Goal: Task Accomplishment & Management: Manage account settings

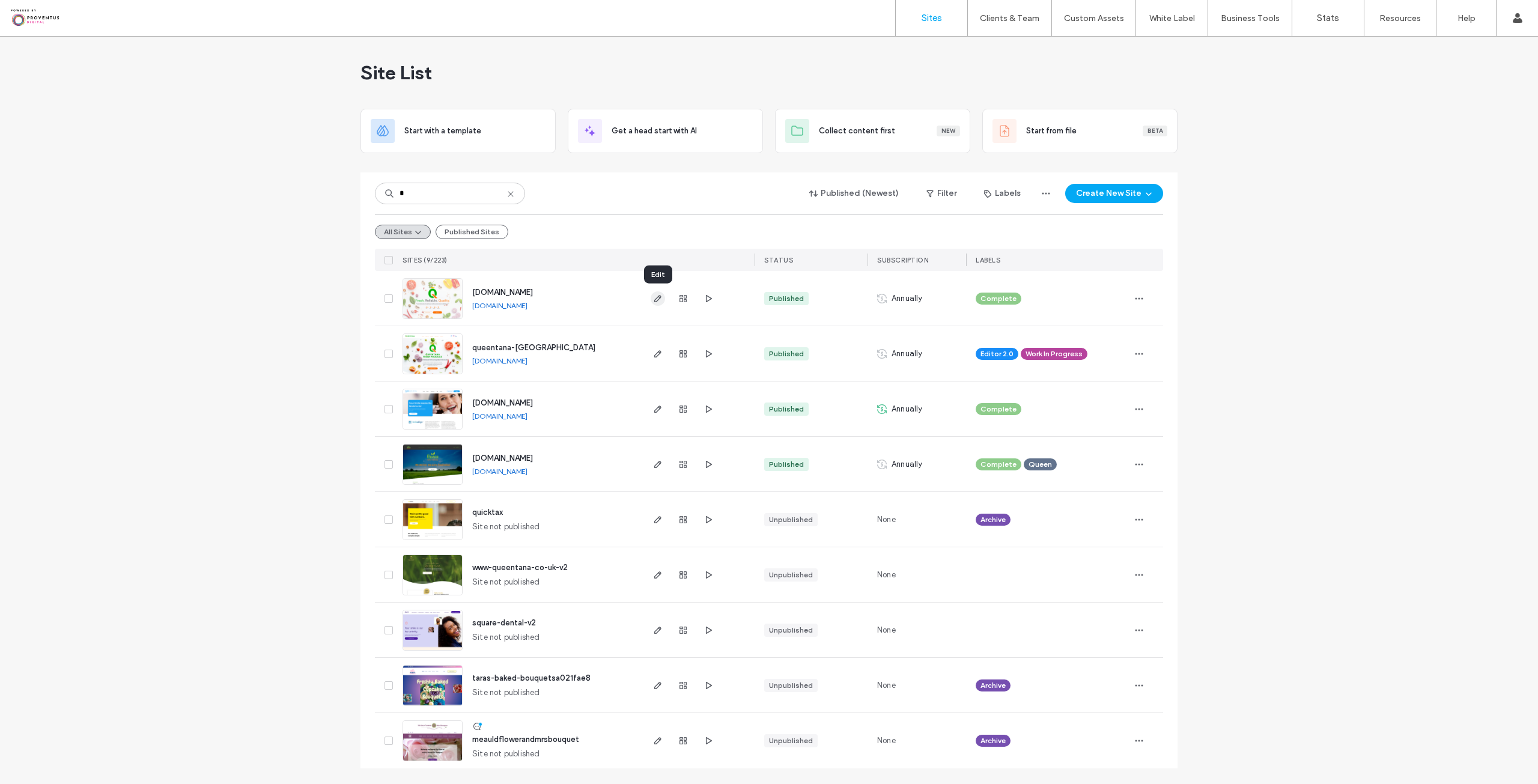
type input "*"
click at [663, 301] on span "button" at bounding box center [657, 299] width 14 height 14
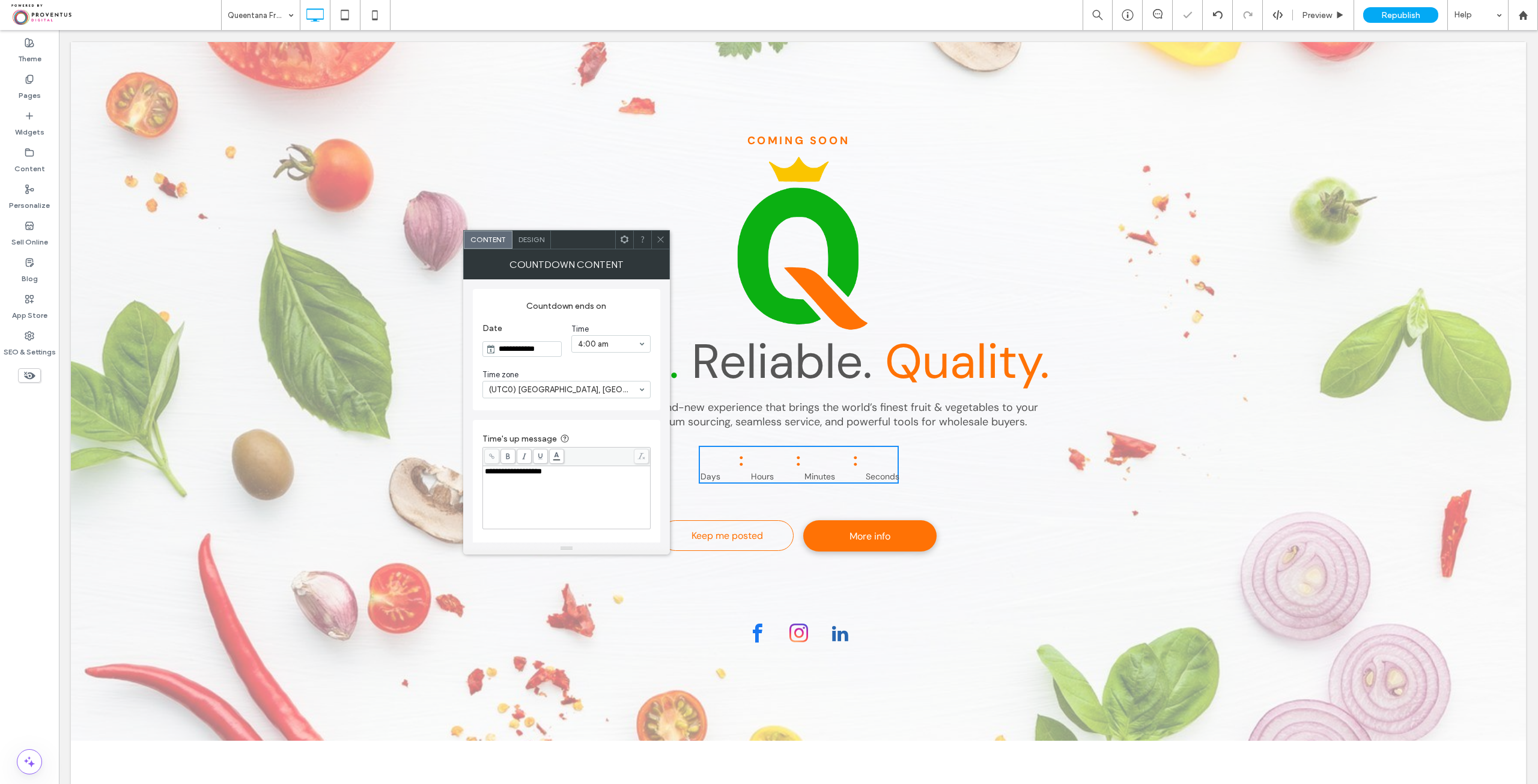
click at [658, 245] on span at bounding box center [660, 240] width 9 height 18
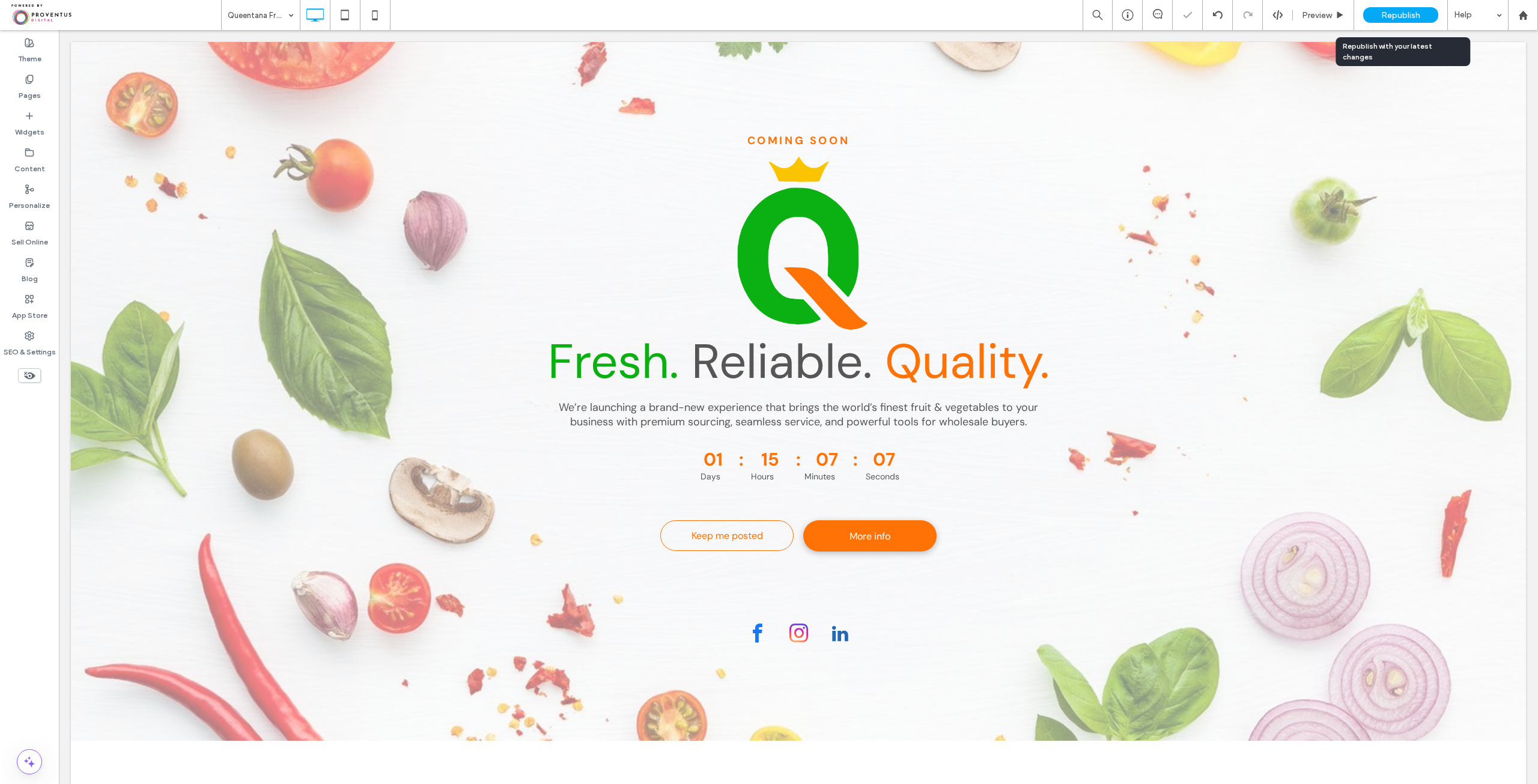
click at [1405, 20] on div "Republish" at bounding box center [1401, 15] width 75 height 16
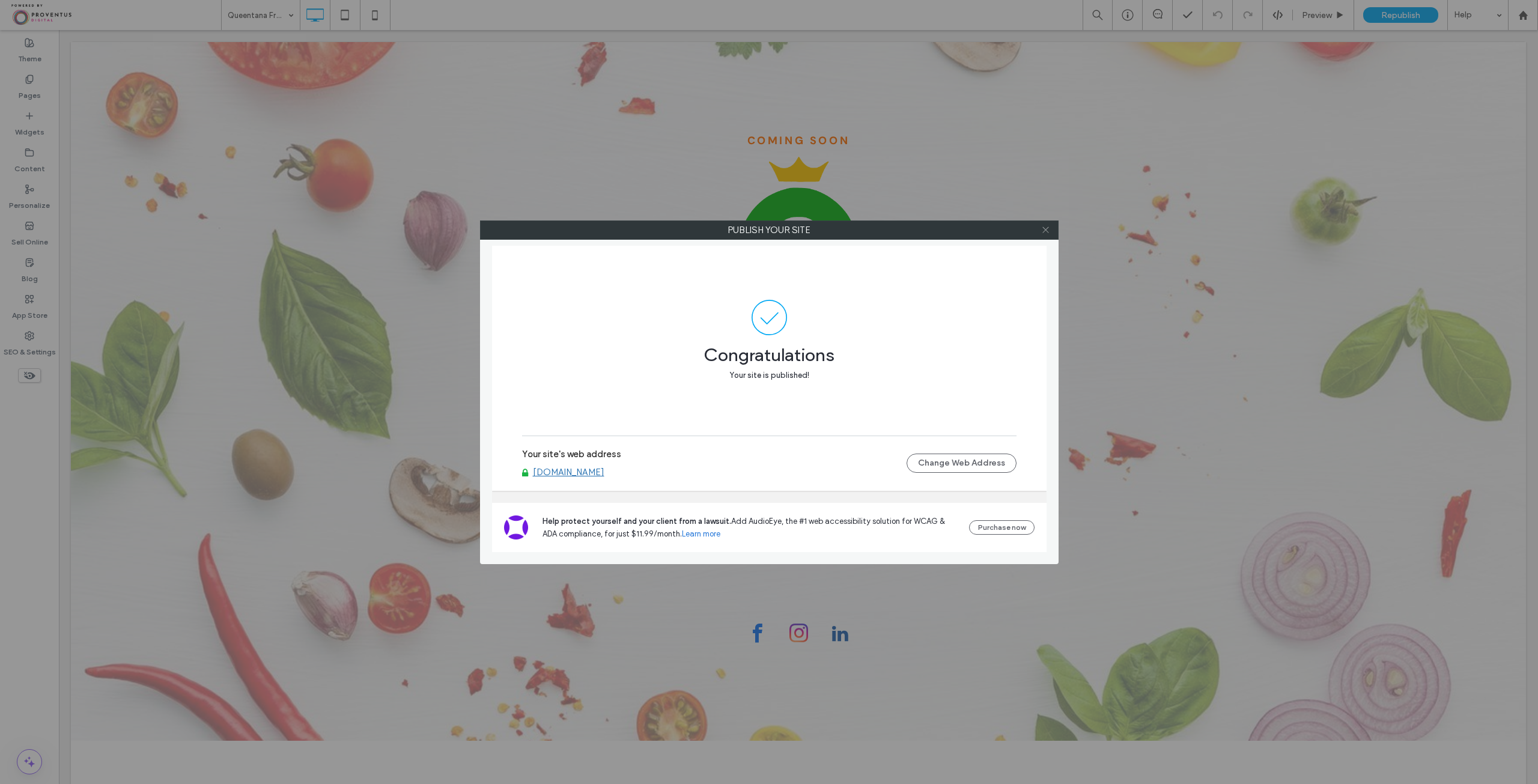
click at [1043, 230] on icon at bounding box center [1046, 229] width 9 height 9
